Goal: Transaction & Acquisition: Purchase product/service

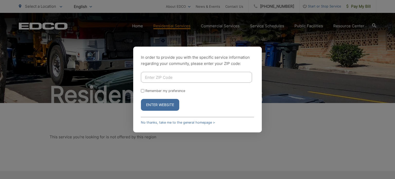
click at [197, 77] on input "Enter ZIP Code" at bounding box center [196, 77] width 111 height 11
type input "92081"
click at [141, 99] on button "Enter Website" at bounding box center [160, 105] width 38 height 12
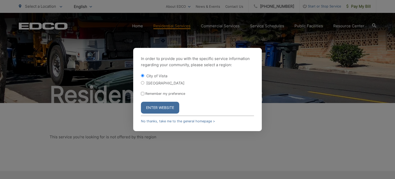
click at [160, 110] on button "Enter Website" at bounding box center [160, 107] width 38 height 12
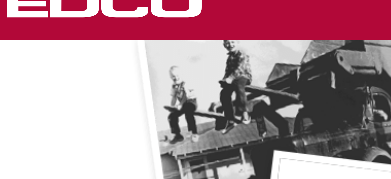
scroll to position [1150, 0]
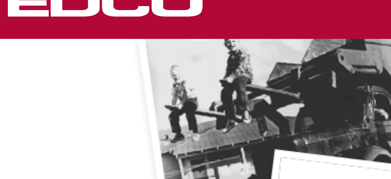
click at [25, 47] on div "Who We Are EDCO is a Family Owned and Locally Operated waste collection and rec…" at bounding box center [195, 70] width 357 height 162
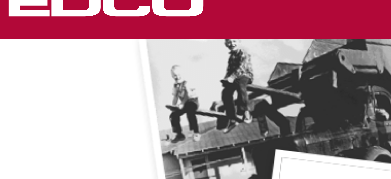
scroll to position [1150, 0]
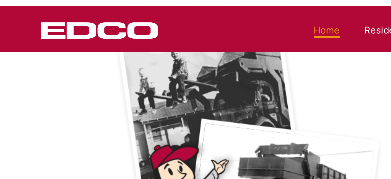
click at [33, 64] on div "Who We Are EDCO is a Family Owned and Locally Operated waste collection and rec…" at bounding box center [195, 70] width 357 height 162
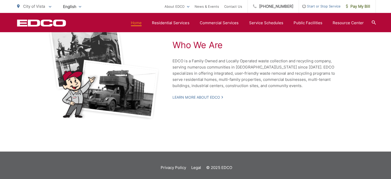
scroll to position [1150, 0]
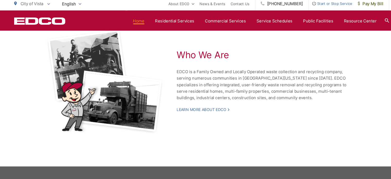
scroll to position [1140, 0]
